Goal: Find specific page/section: Find specific page/section

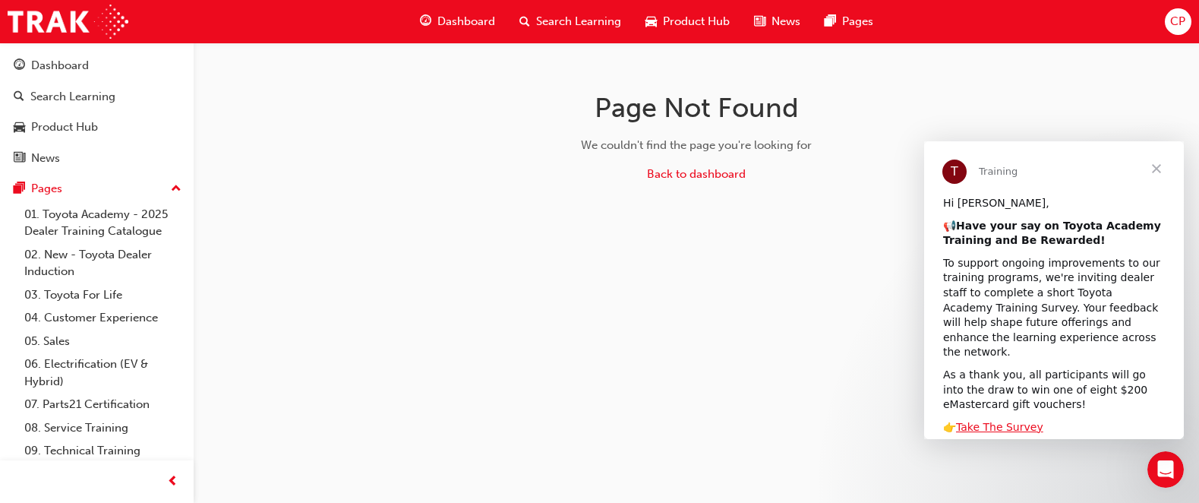
click at [444, 14] on span "Dashboard" at bounding box center [466, 21] width 58 height 17
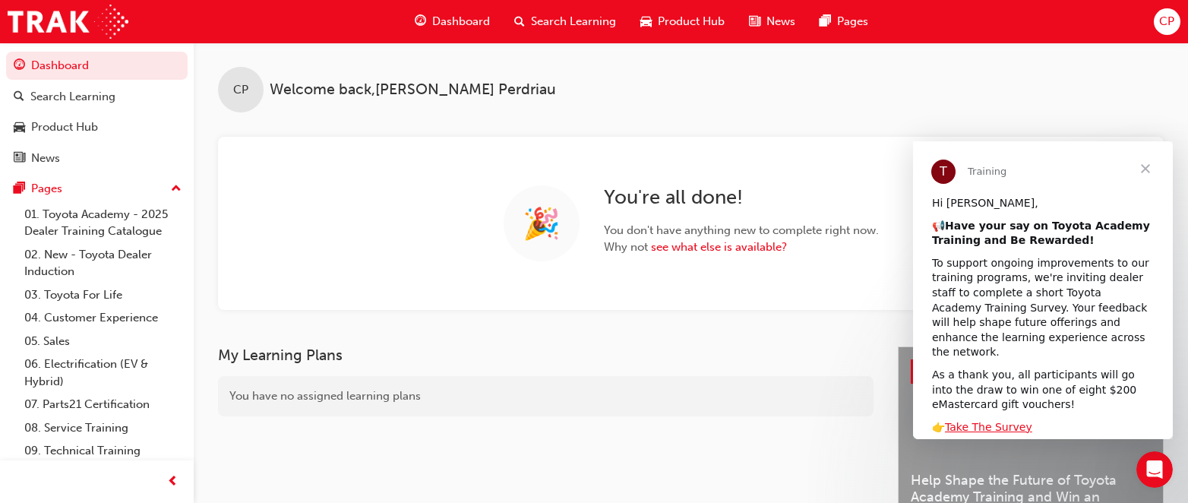
click at [1152, 171] on span "Close" at bounding box center [1145, 168] width 55 height 55
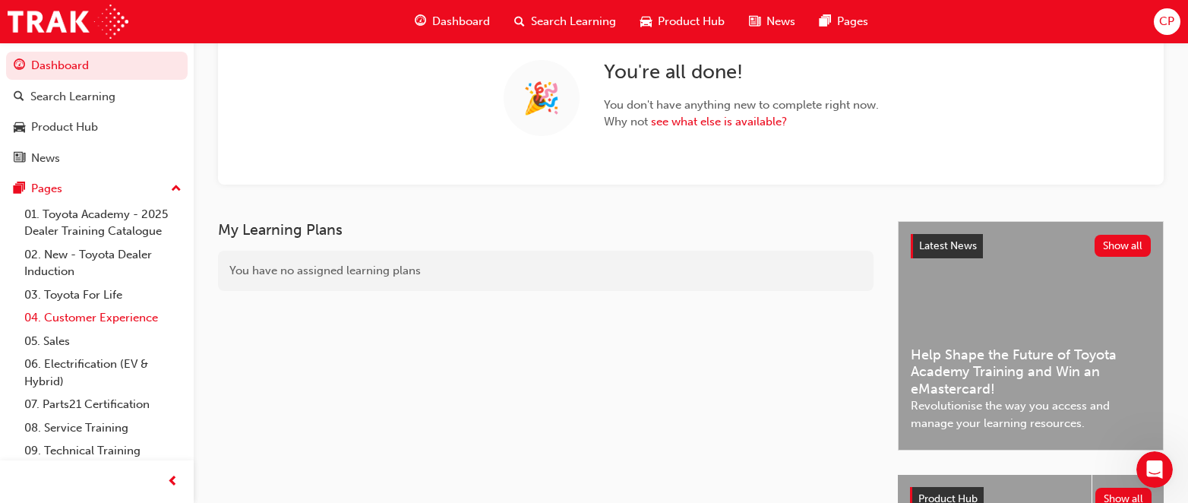
scroll to position [152, 0]
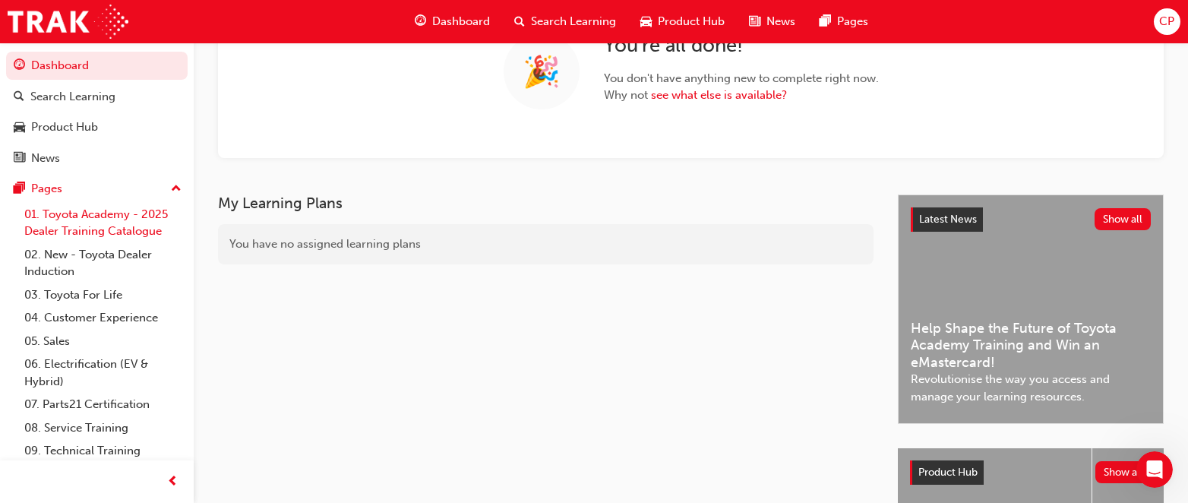
click at [69, 226] on link "01. Toyota Academy - 2025 Dealer Training Catalogue" at bounding box center [102, 223] width 169 height 40
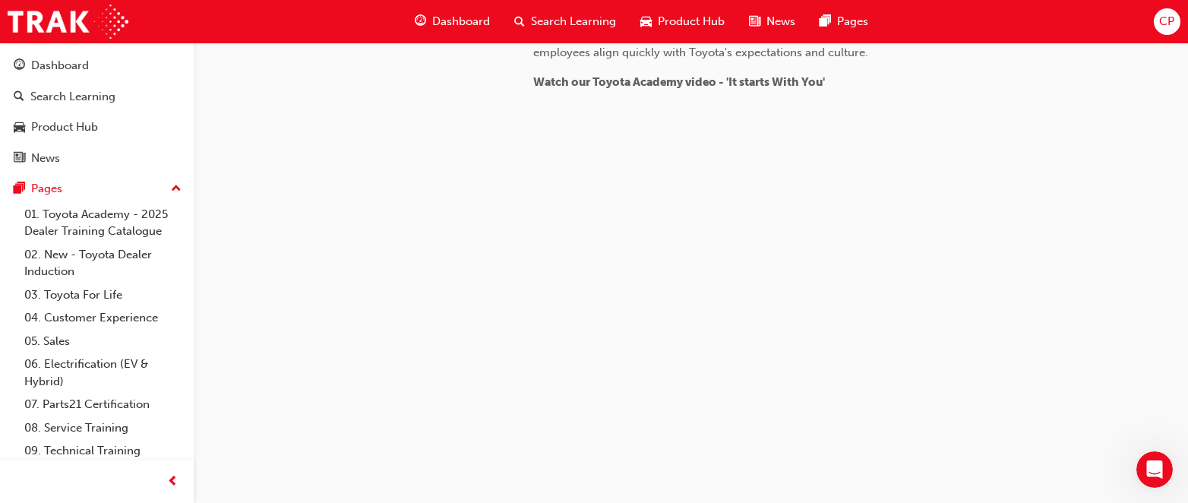
scroll to position [684, 0]
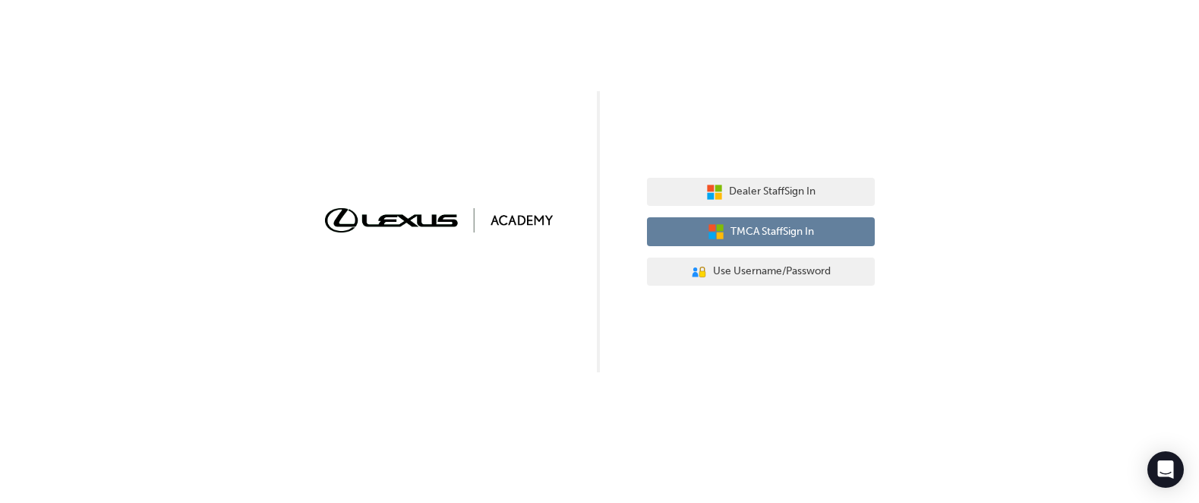
click at [689, 227] on button "TMCA Staff Sign In" at bounding box center [761, 231] width 228 height 29
